Goal: Use online tool/utility: Utilize a website feature to perform a specific function

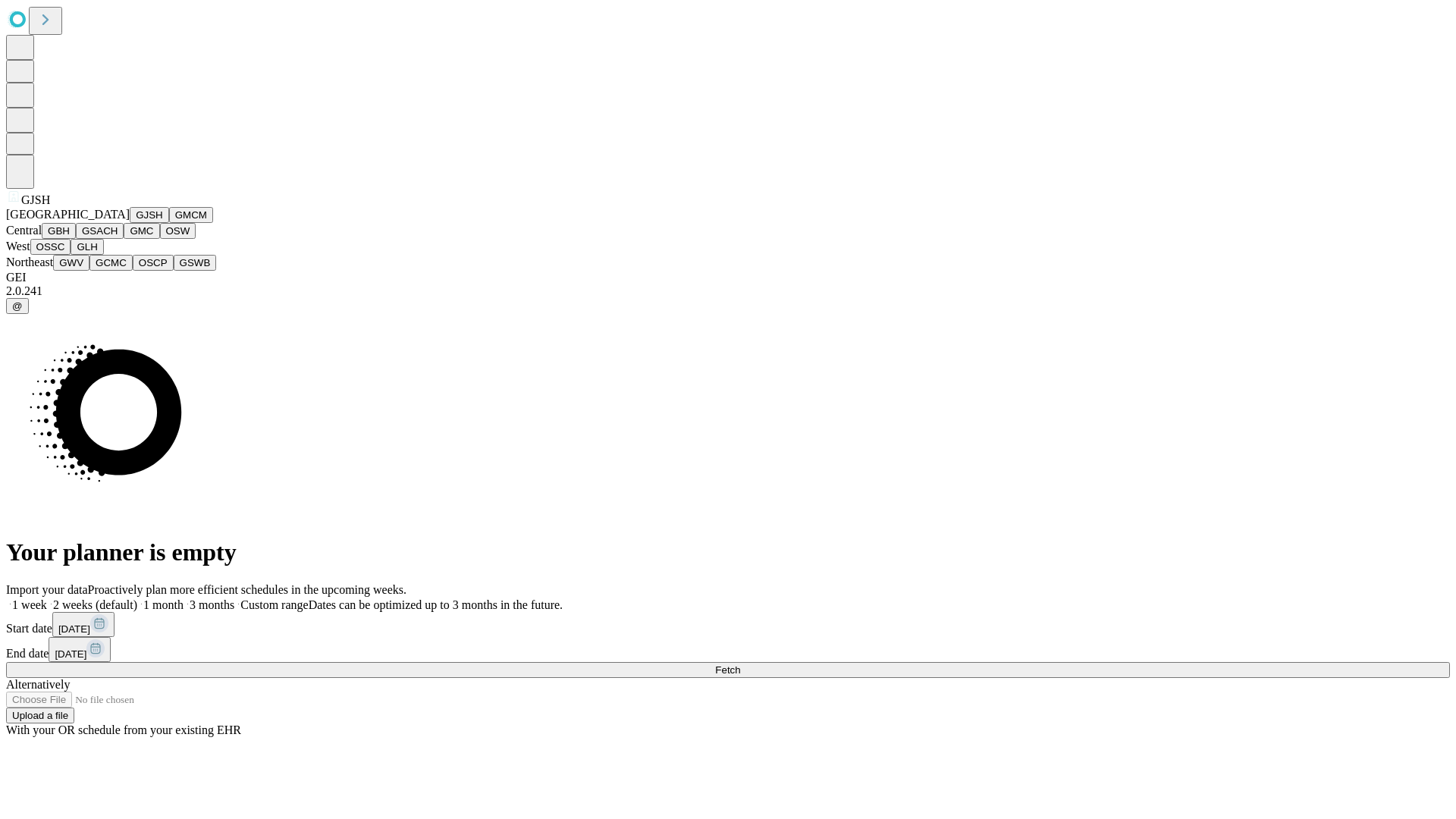
click at [130, 223] on button "GJSH" at bounding box center [149, 215] width 39 height 16
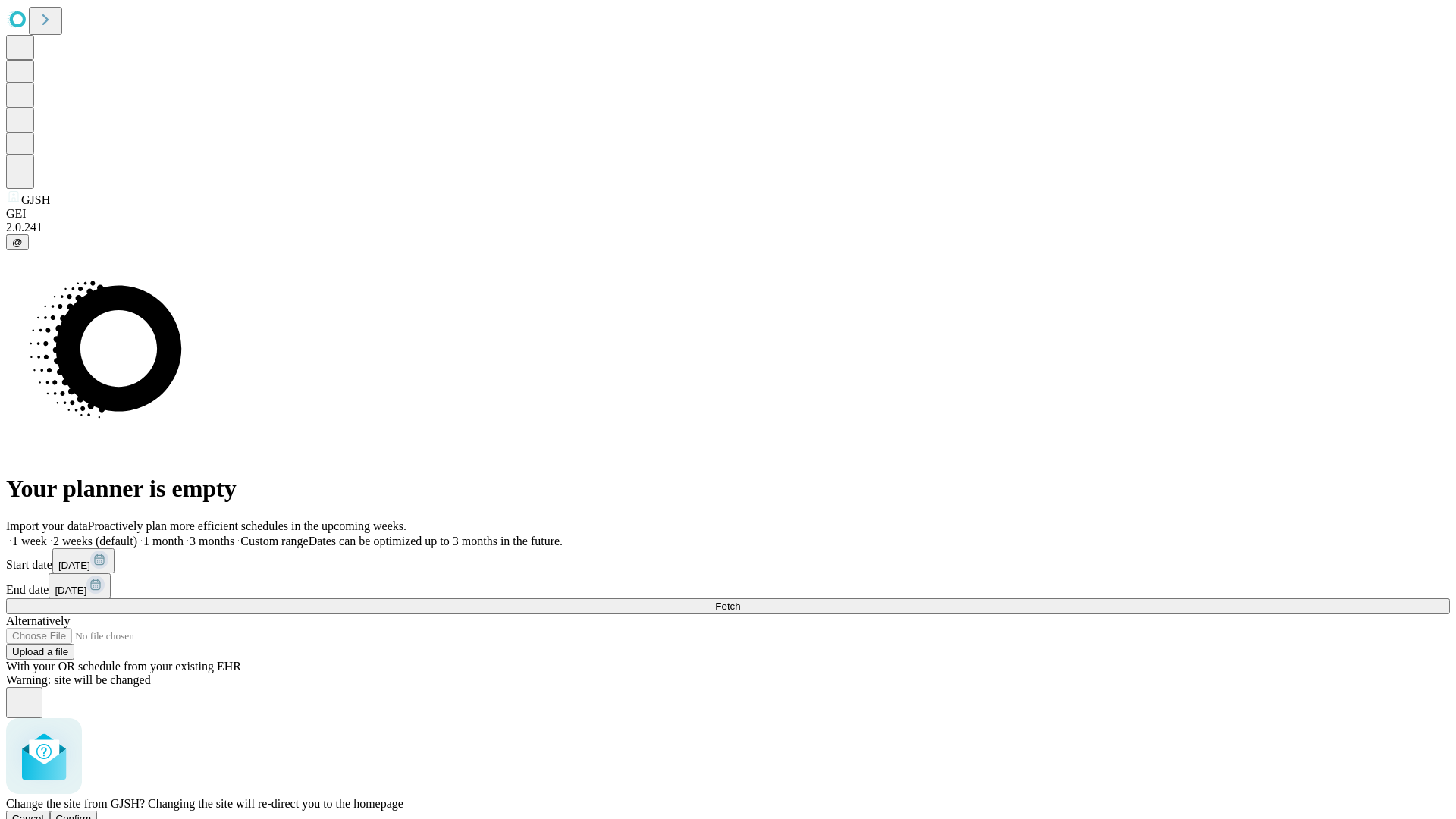
click at [92, 813] on span "Confirm" at bounding box center [74, 819] width 35 height 11
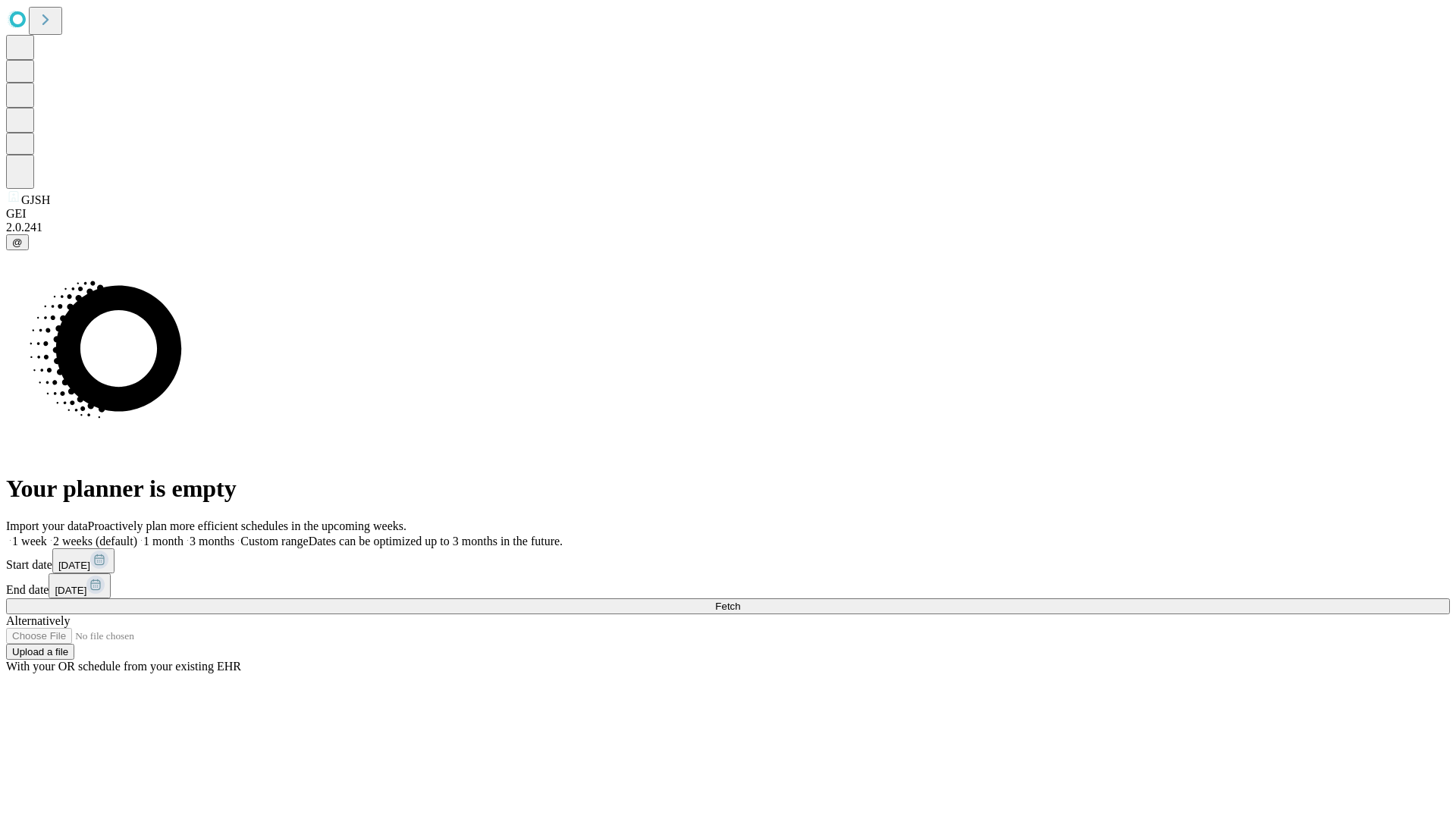
click at [47, 534] on label "1 week" at bounding box center [27, 541] width 41 height 13
click at [740, 601] on span "Fetch" at bounding box center [727, 606] width 25 height 11
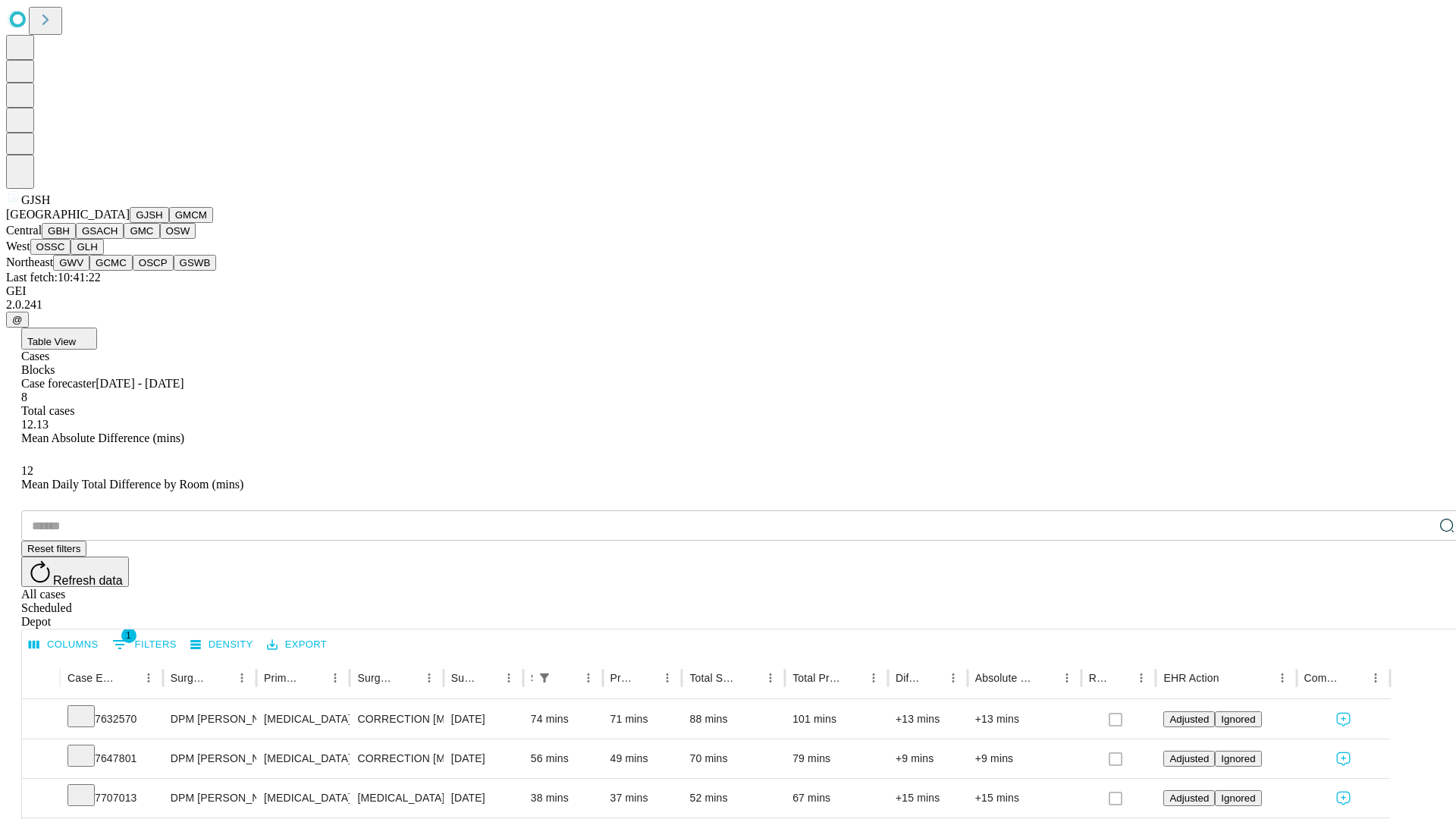
click at [169, 223] on button "GMCM" at bounding box center [191, 215] width 44 height 16
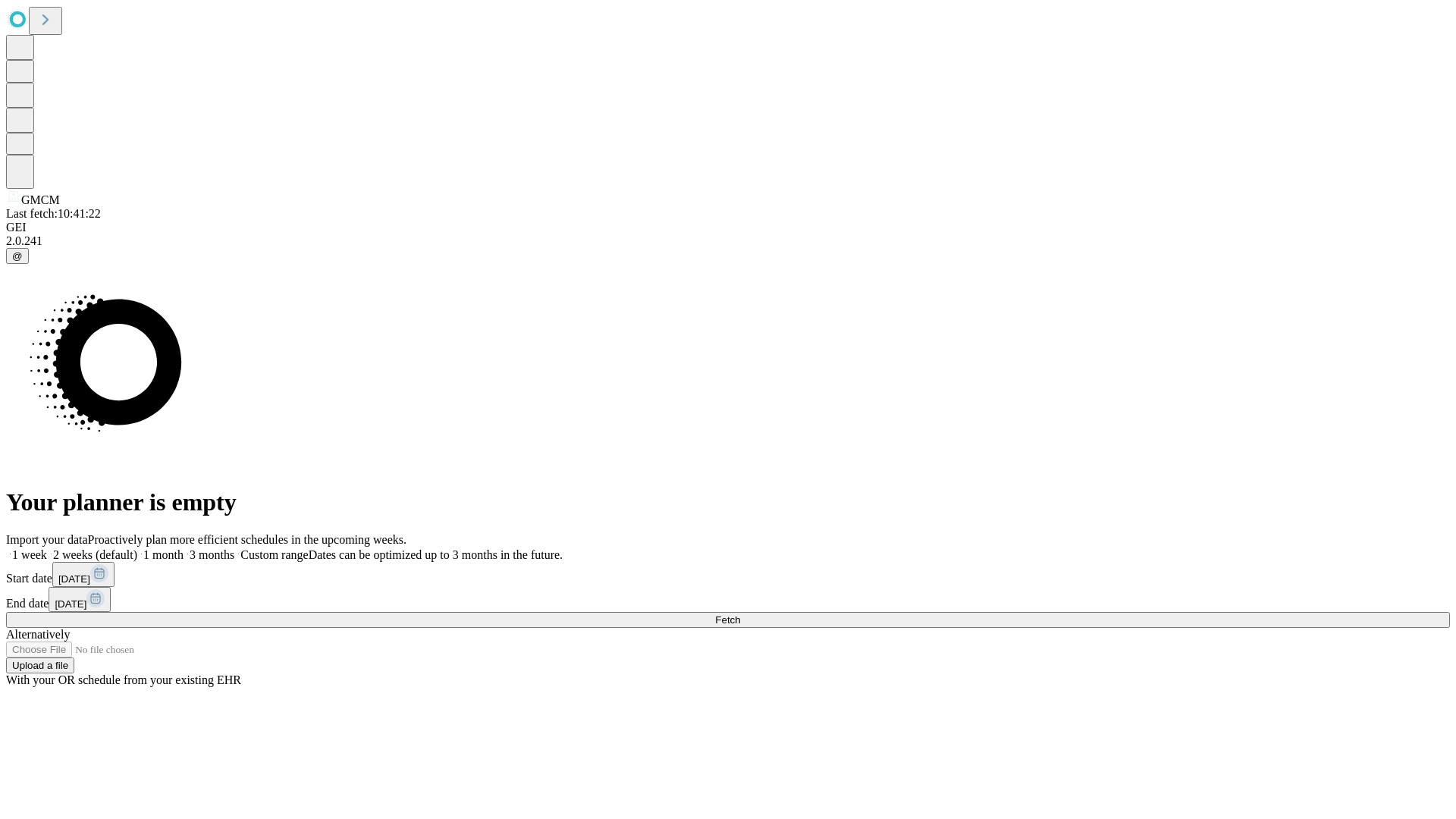
click at [47, 548] on label "1 week" at bounding box center [27, 555] width 41 height 13
click at [740, 614] on span "Fetch" at bounding box center [727, 620] width 25 height 11
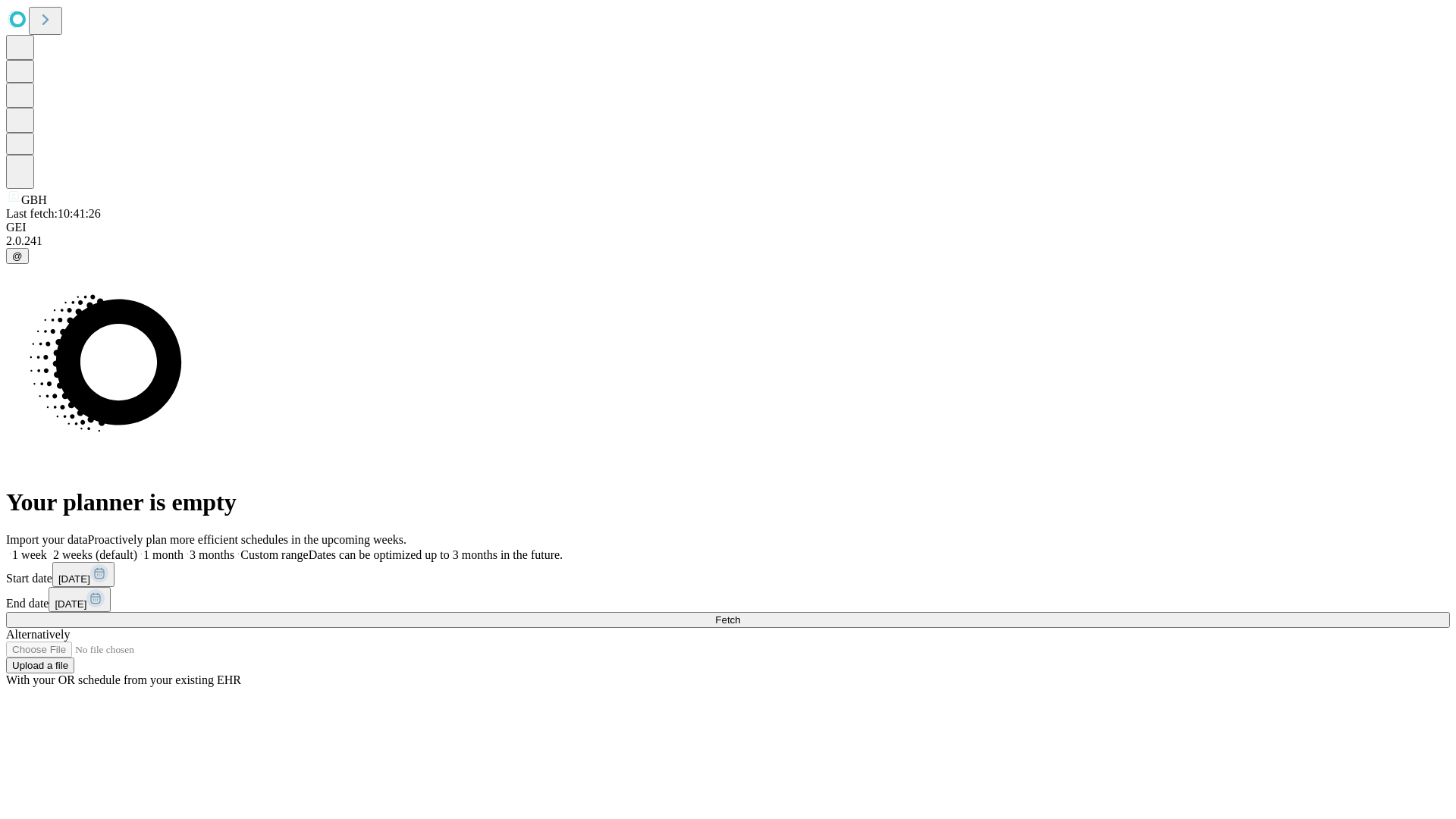
click at [47, 548] on label "1 week" at bounding box center [27, 555] width 41 height 13
click at [740, 614] on span "Fetch" at bounding box center [727, 620] width 25 height 11
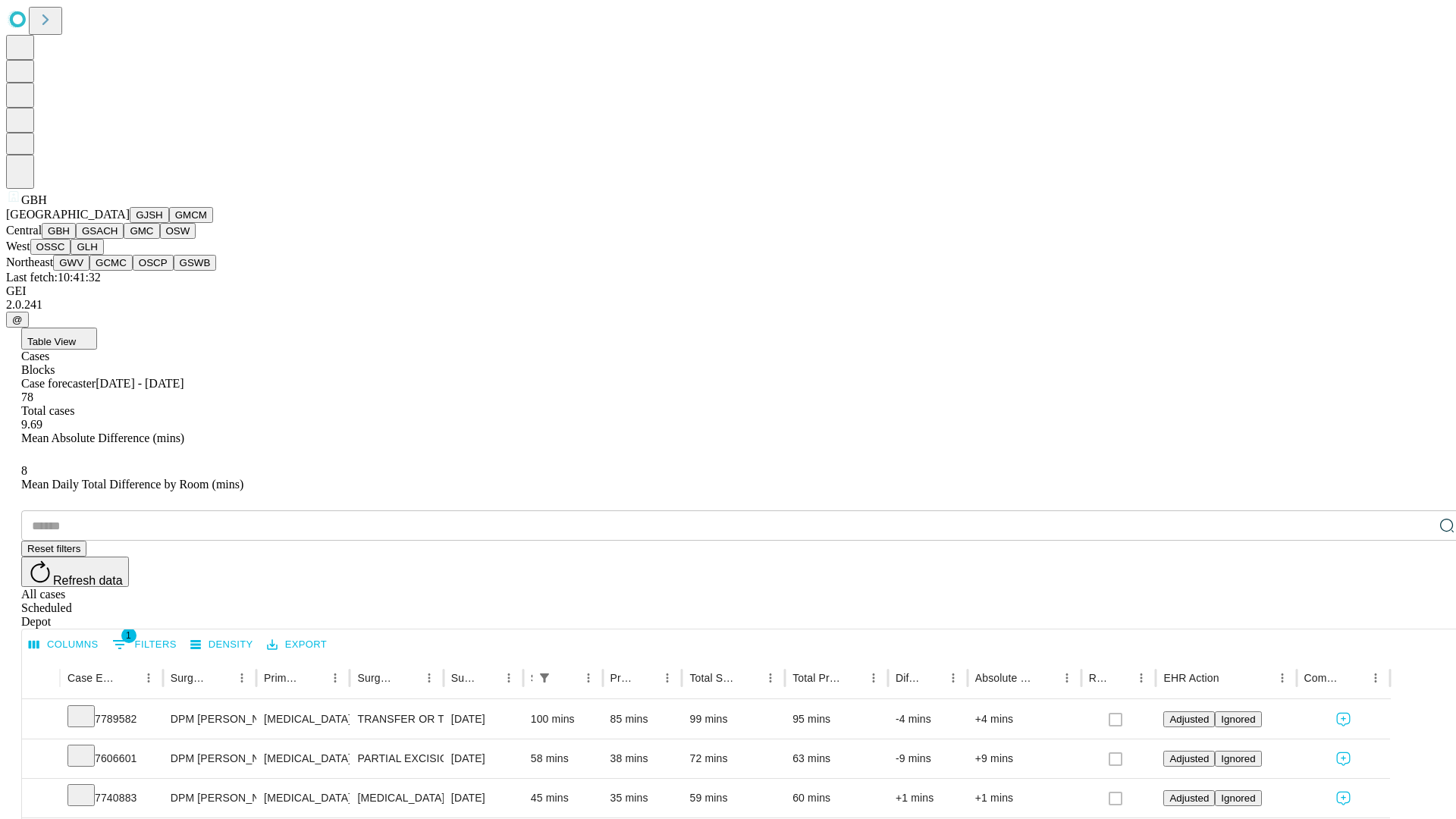
click at [118, 239] on button "GSACH" at bounding box center [99, 231] width 48 height 16
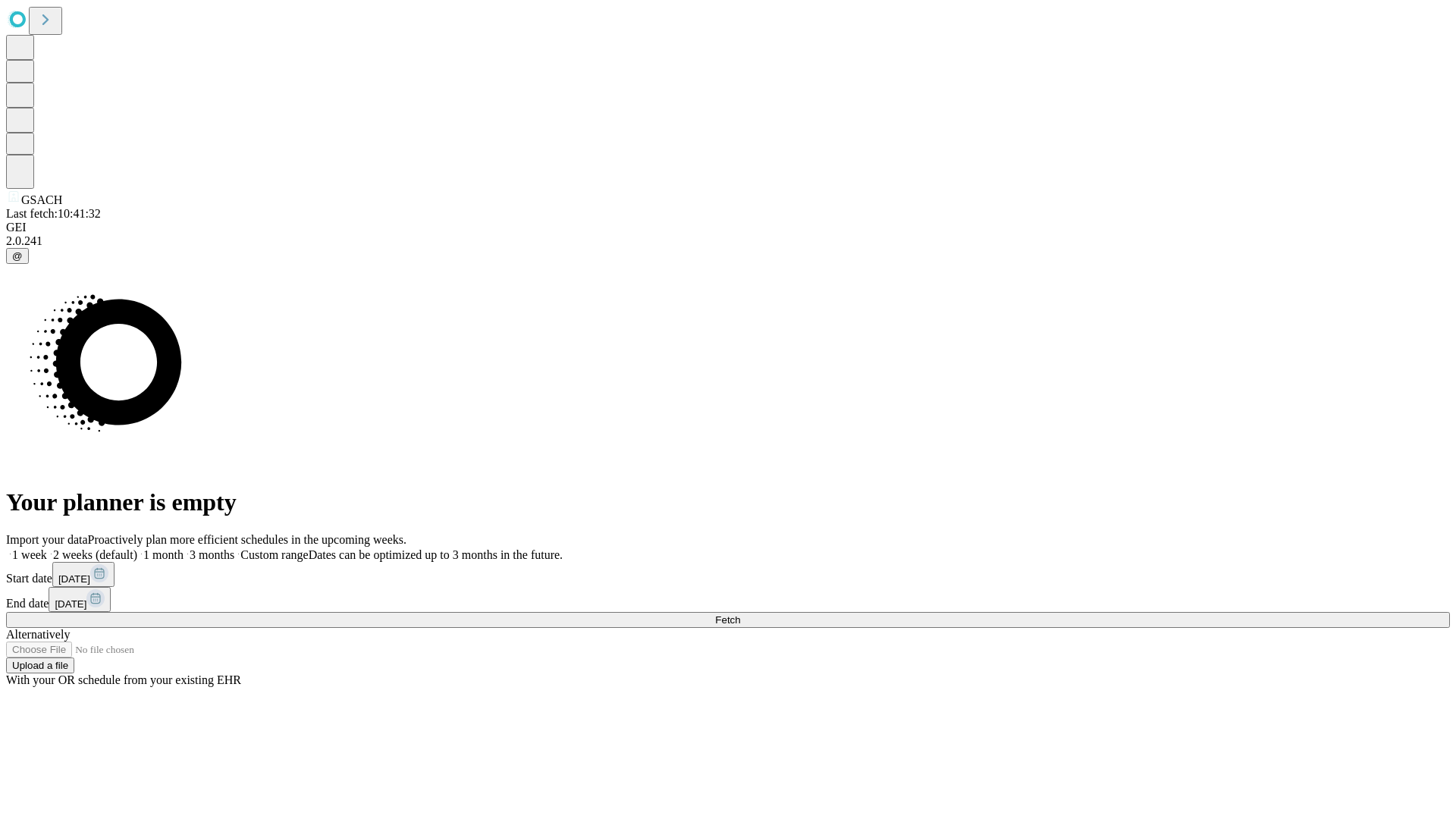
click at [740, 614] on span "Fetch" at bounding box center [727, 620] width 25 height 11
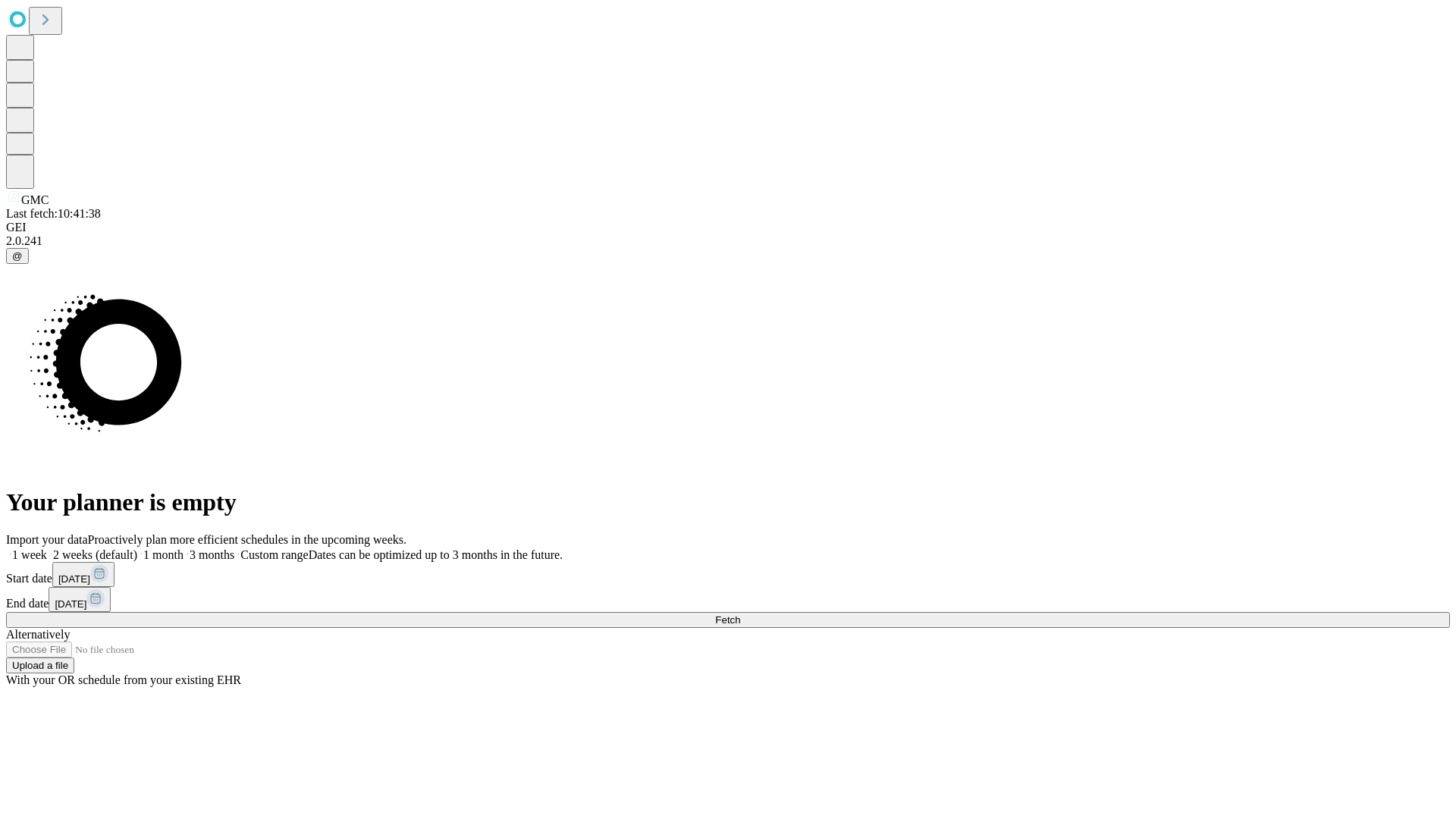
click at [47, 548] on label "1 week" at bounding box center [27, 555] width 41 height 13
click at [740, 614] on span "Fetch" at bounding box center [727, 620] width 25 height 11
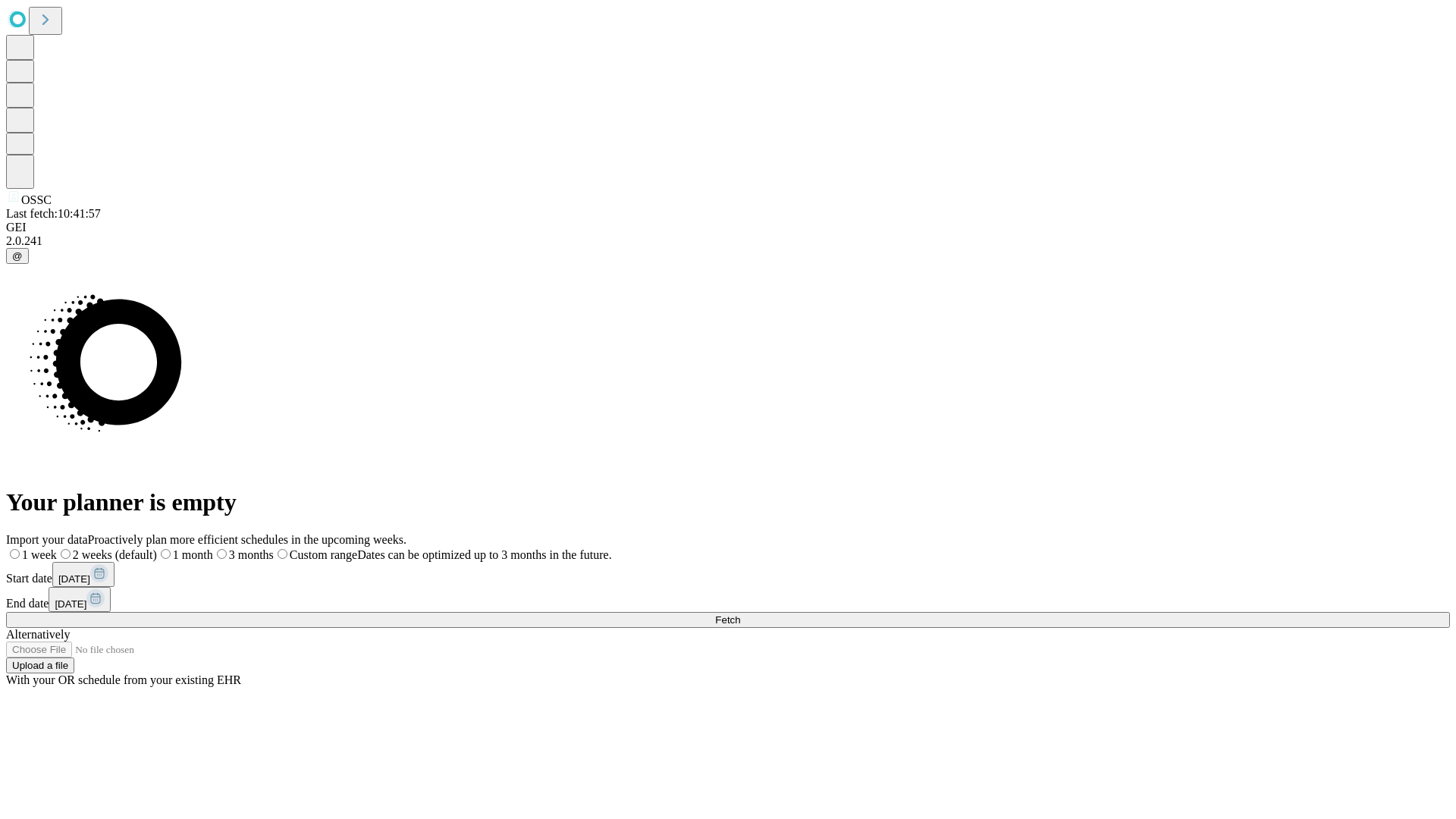
click at [740, 614] on span "Fetch" at bounding box center [727, 620] width 25 height 11
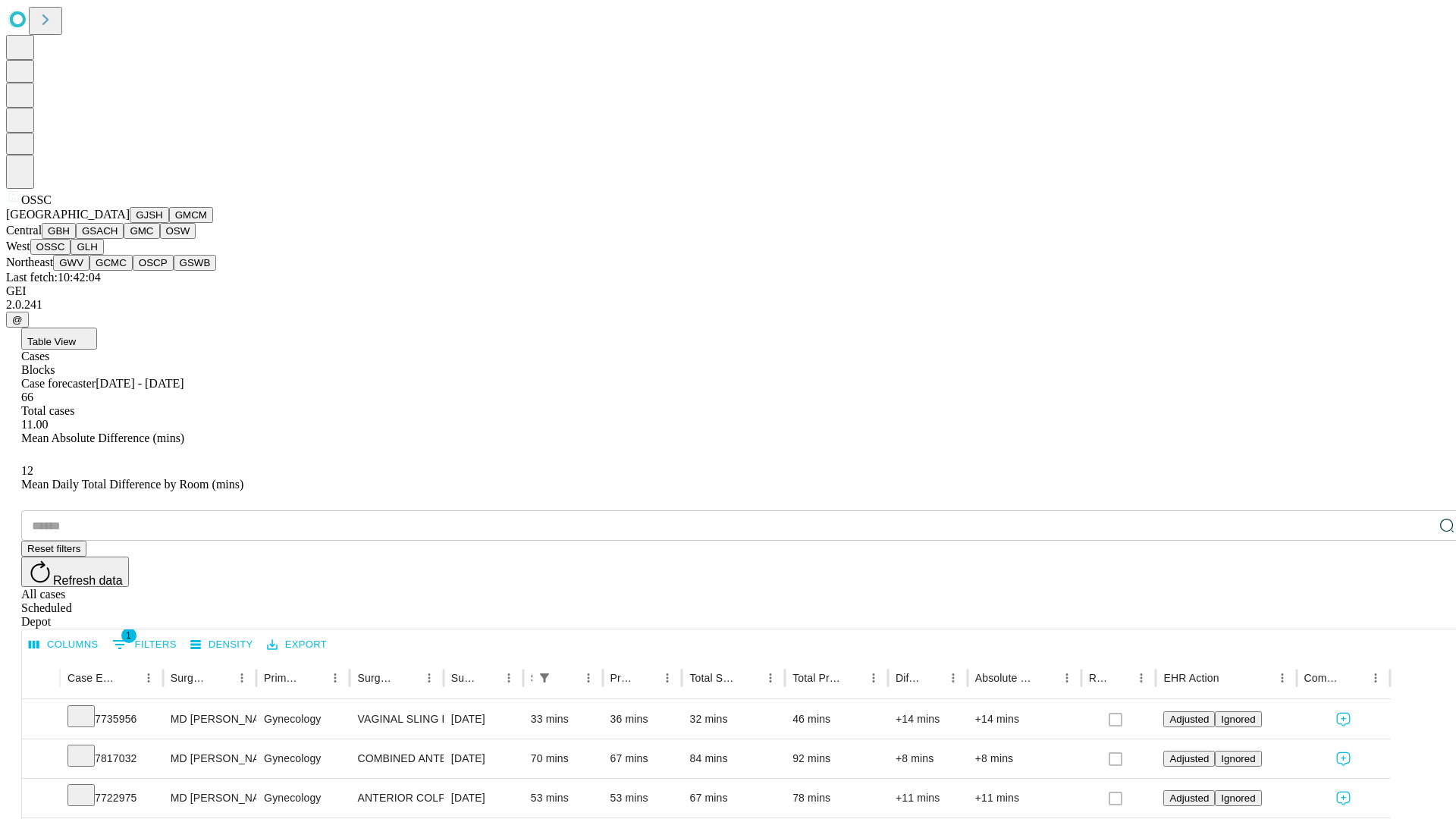
click at [103, 255] on button "GLH" at bounding box center [87, 247] width 32 height 16
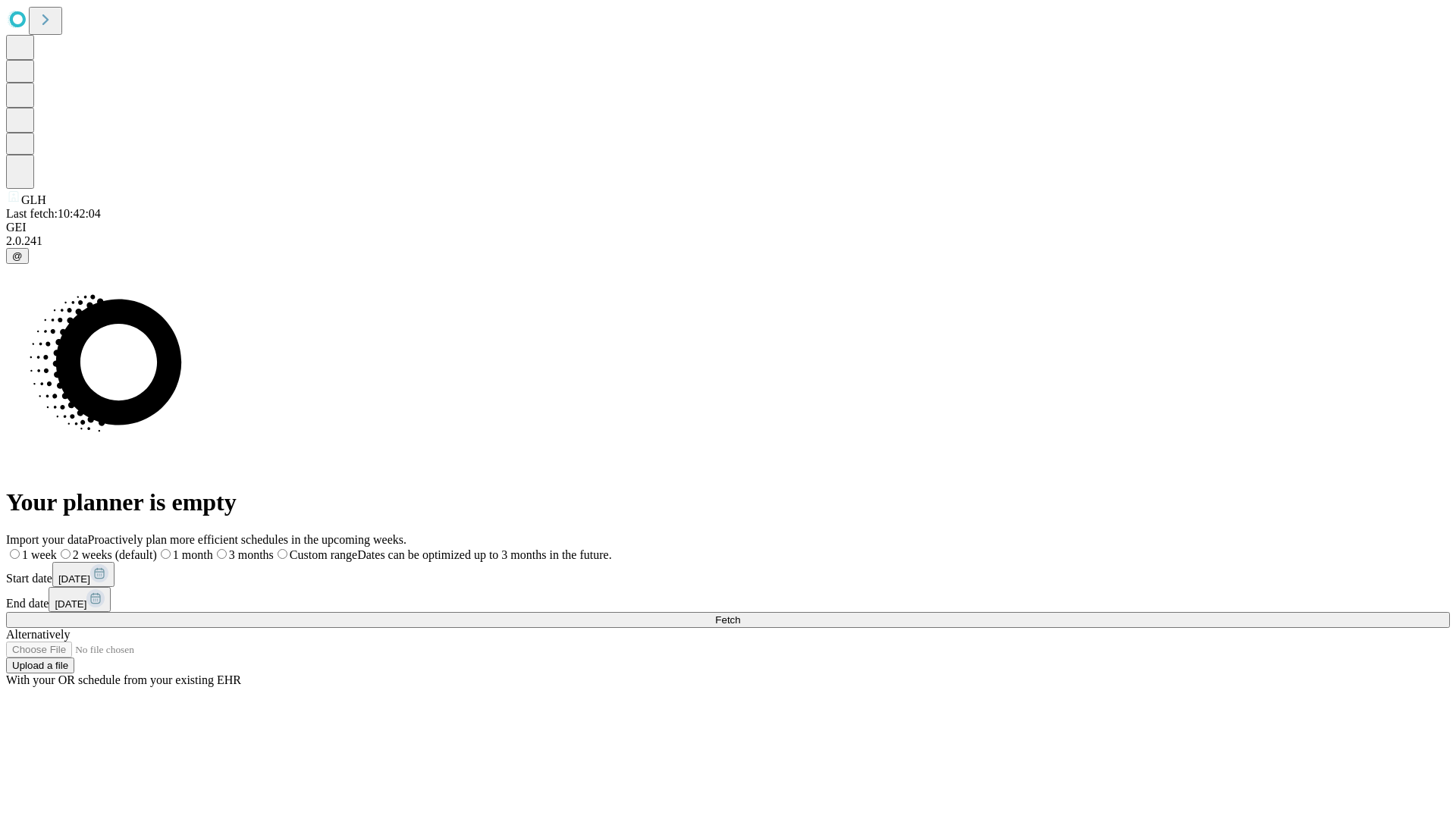
click at [57, 548] on label "1 week" at bounding box center [31, 555] width 51 height 13
click at [740, 614] on span "Fetch" at bounding box center [727, 620] width 25 height 11
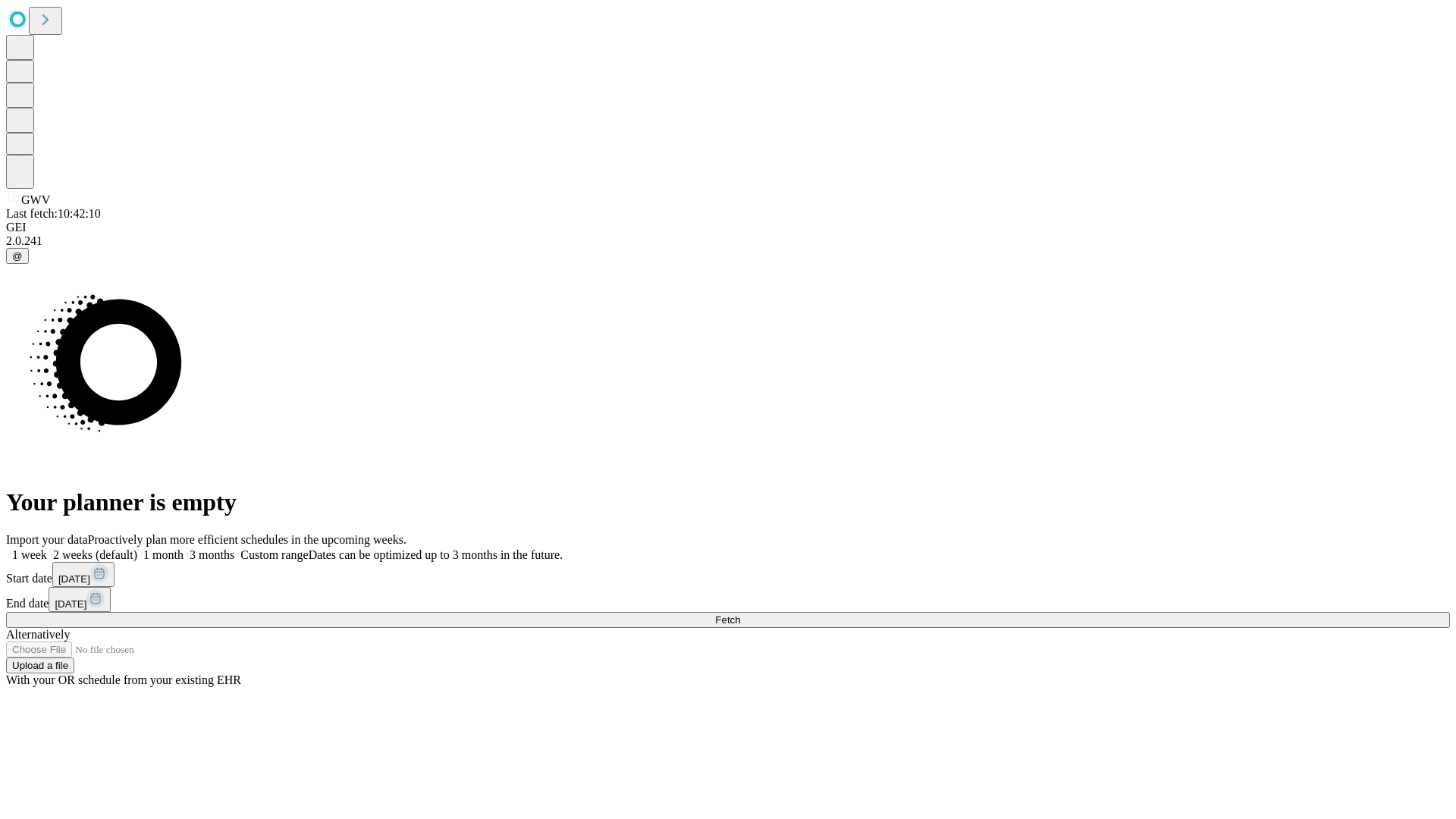
click at [47, 548] on label "1 week" at bounding box center [27, 555] width 41 height 13
click at [740, 614] on span "Fetch" at bounding box center [727, 620] width 25 height 11
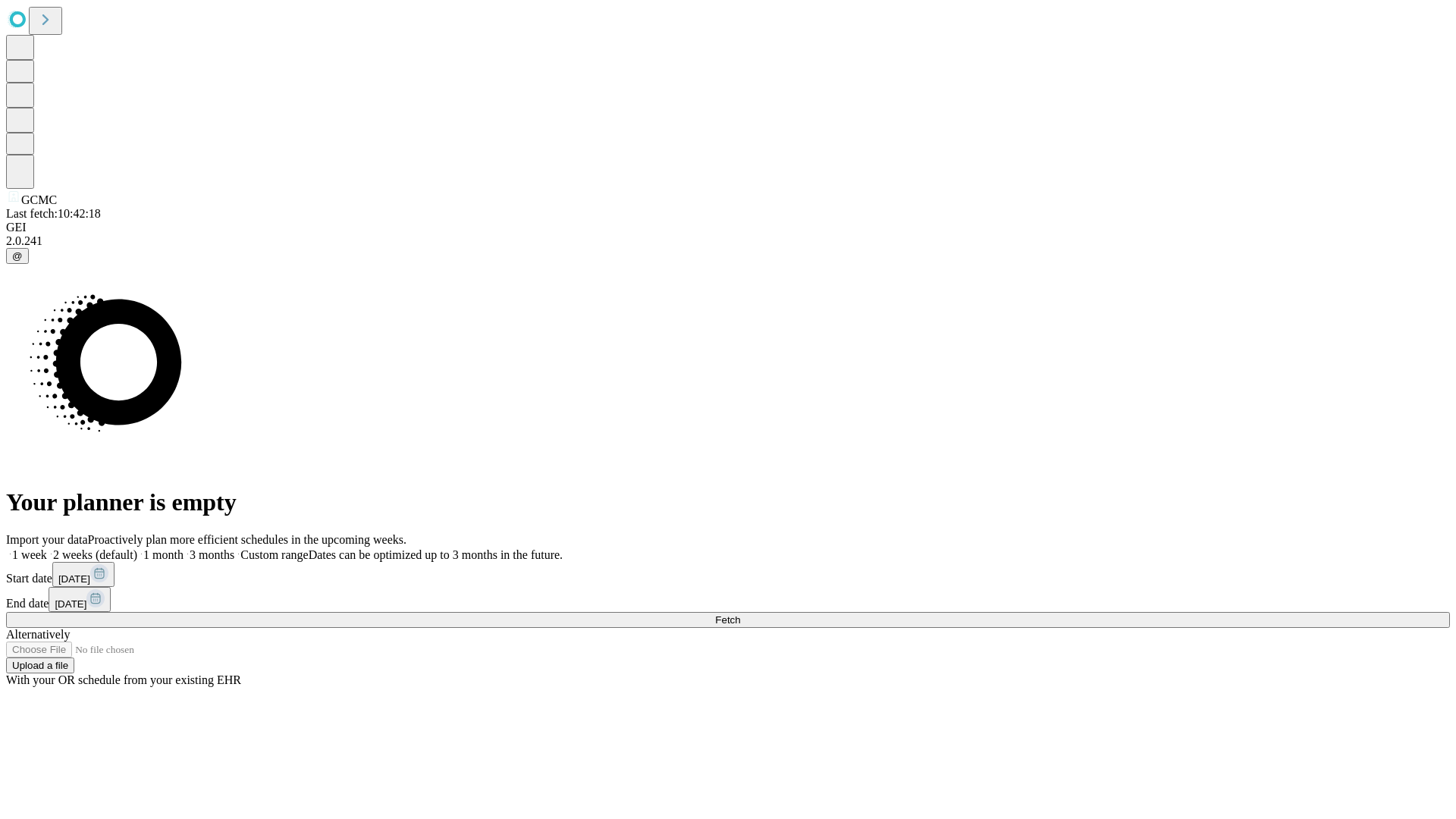
click at [47, 548] on label "1 week" at bounding box center [27, 555] width 41 height 13
click at [740, 614] on span "Fetch" at bounding box center [727, 620] width 25 height 11
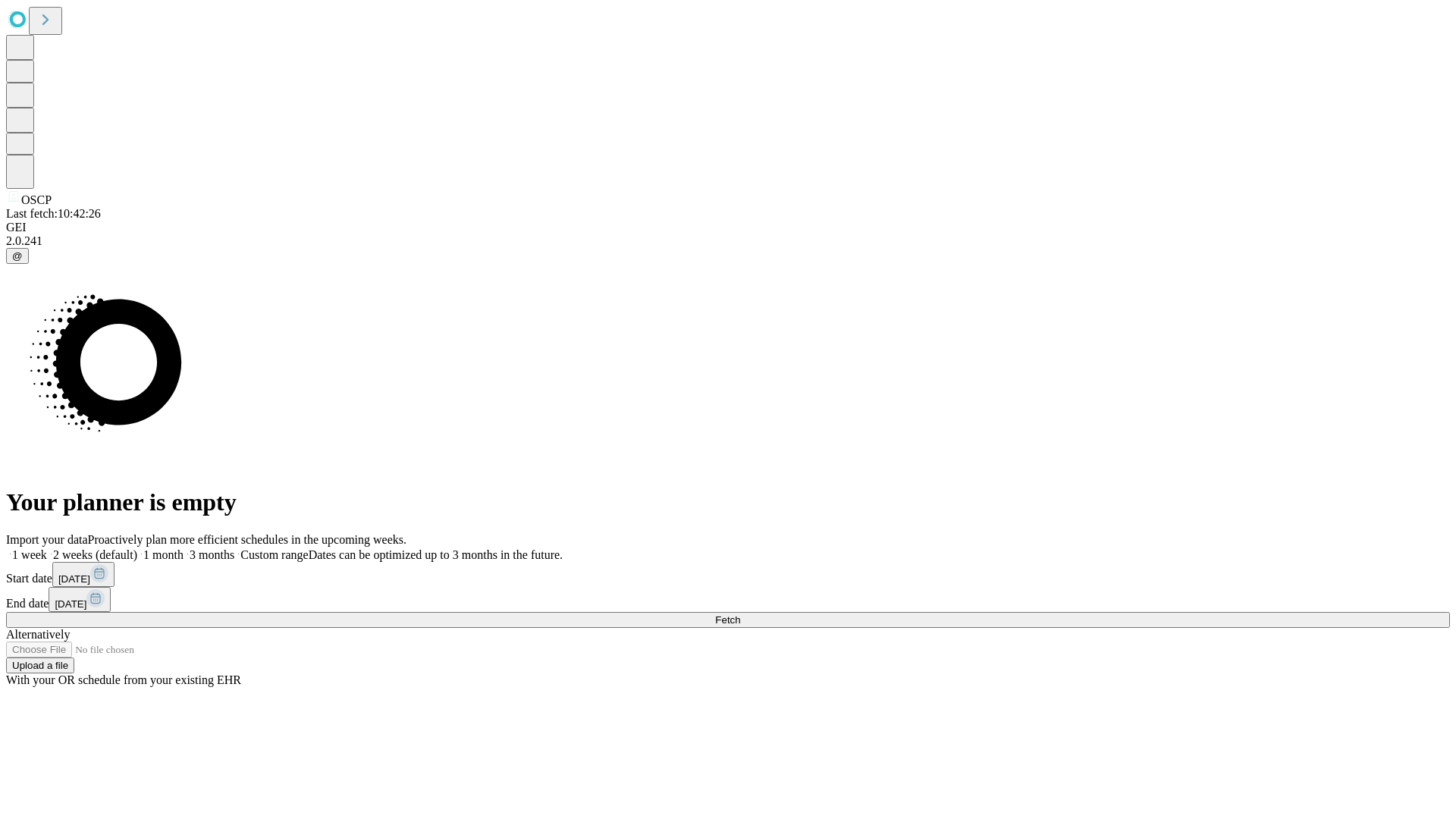
click at [47, 548] on label "1 week" at bounding box center [27, 555] width 41 height 13
click at [740, 614] on span "Fetch" at bounding box center [727, 620] width 25 height 11
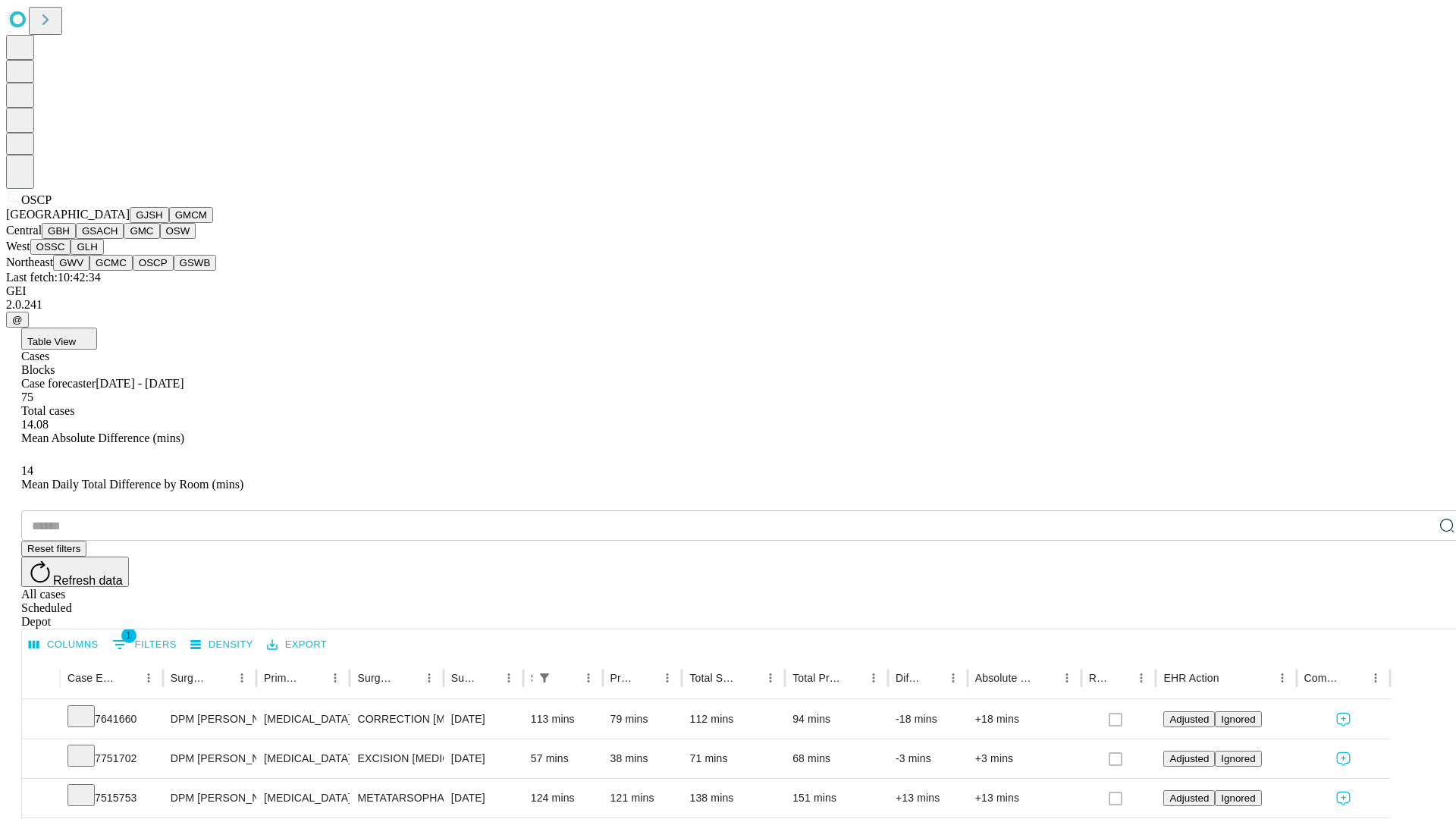
click at [173, 271] on button "GSWB" at bounding box center [195, 263] width 44 height 16
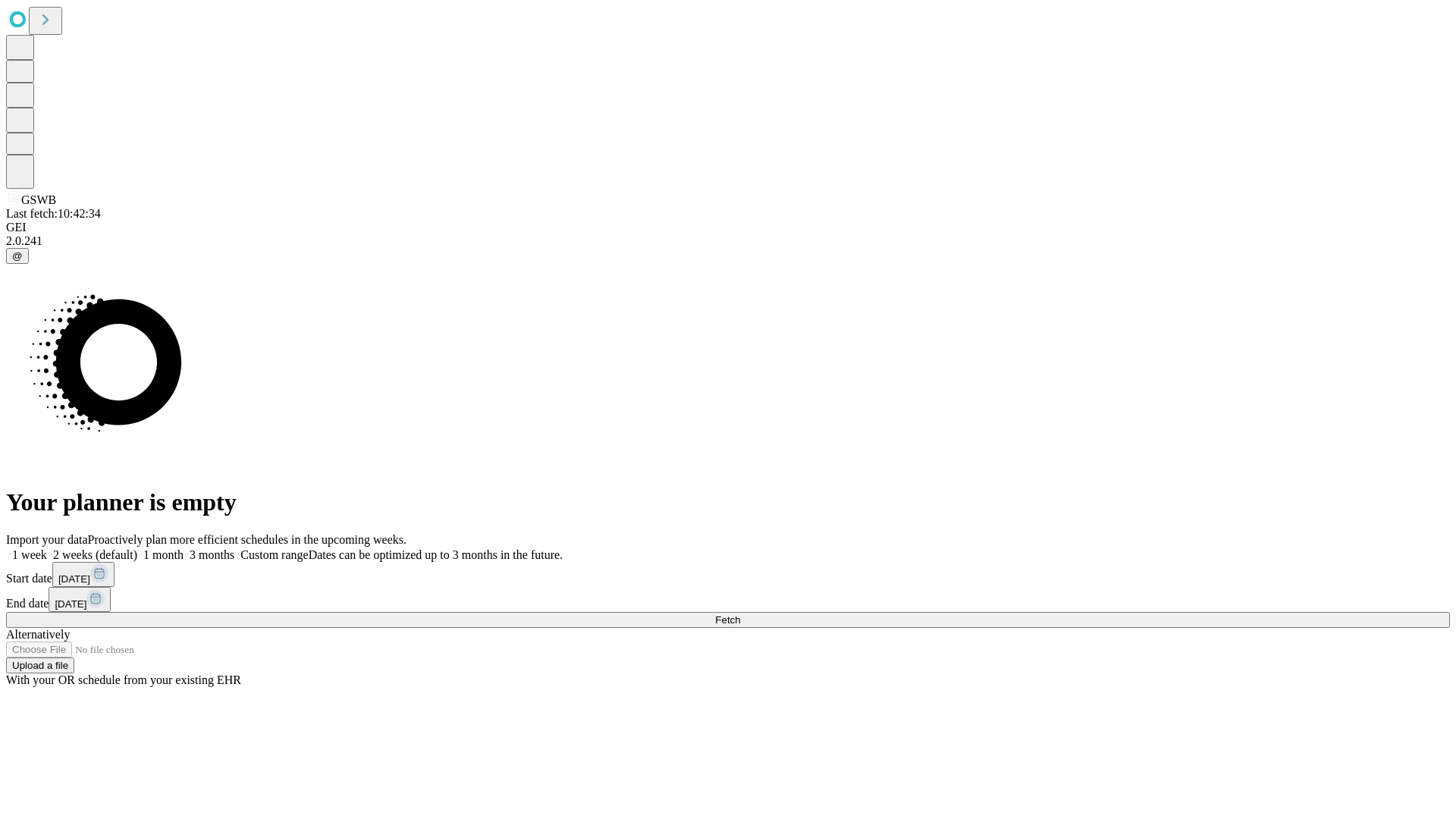
click at [47, 548] on label "1 week" at bounding box center [27, 555] width 41 height 13
click at [740, 614] on span "Fetch" at bounding box center [727, 620] width 25 height 11
